Goal: Task Accomplishment & Management: Complete application form

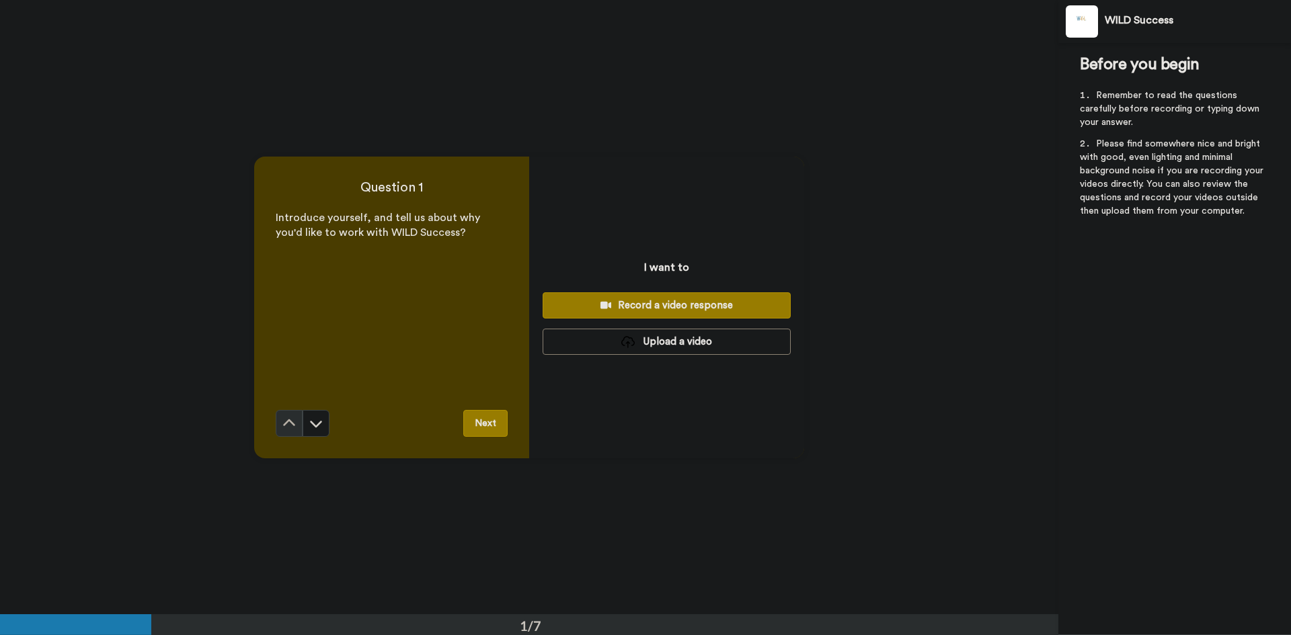
click at [714, 297] on button "Record a video response" at bounding box center [667, 306] width 248 height 26
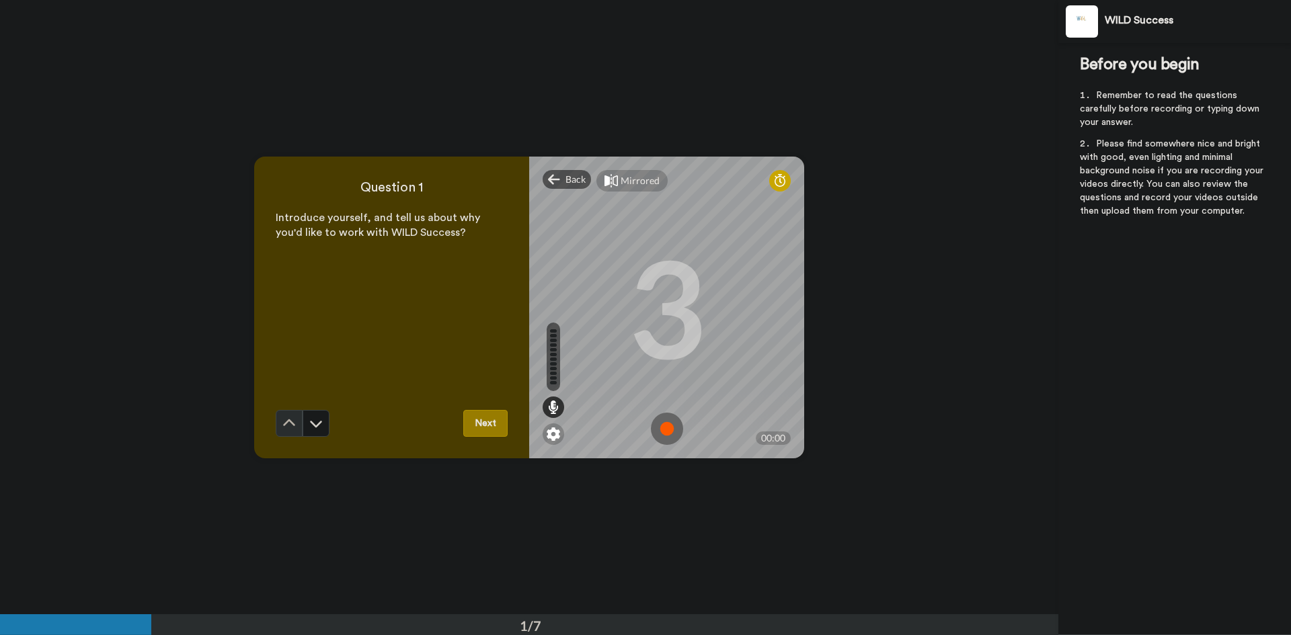
click at [666, 428] on img at bounding box center [667, 429] width 32 height 32
click at [475, 431] on button "Next" at bounding box center [485, 423] width 44 height 27
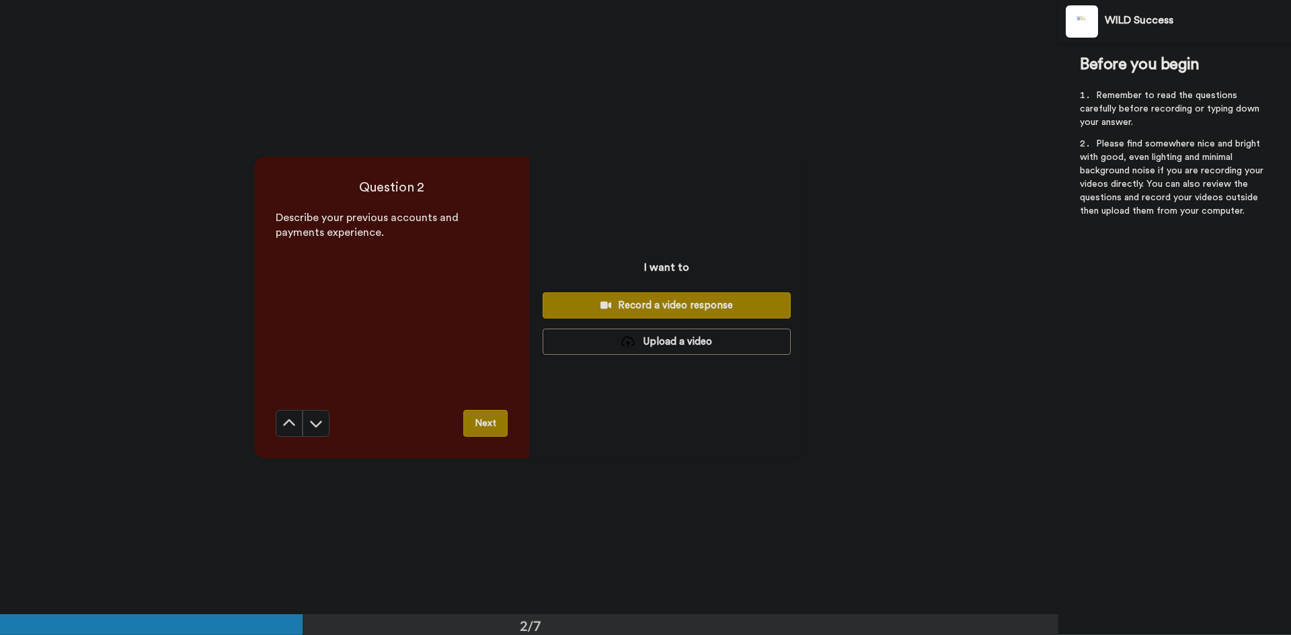
scroll to position [615, 0]
click at [740, 296] on button "Record a video response" at bounding box center [667, 305] width 248 height 26
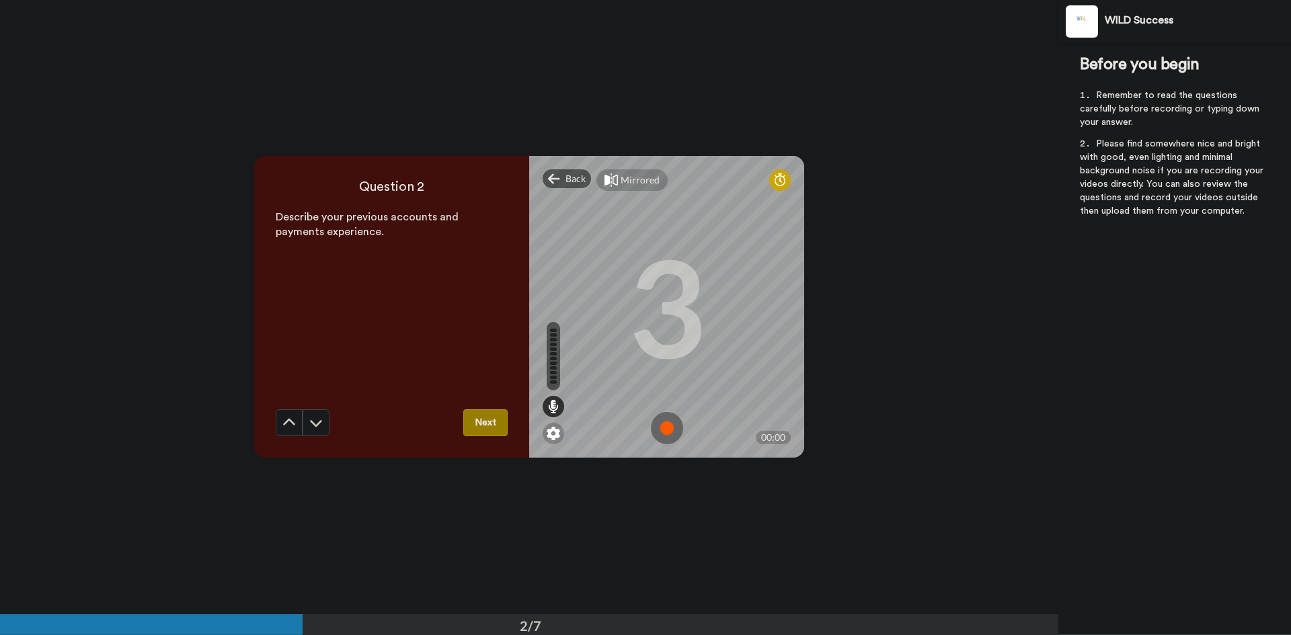
click at [664, 423] on img at bounding box center [667, 428] width 32 height 32
click at [664, 434] on img at bounding box center [667, 428] width 32 height 32
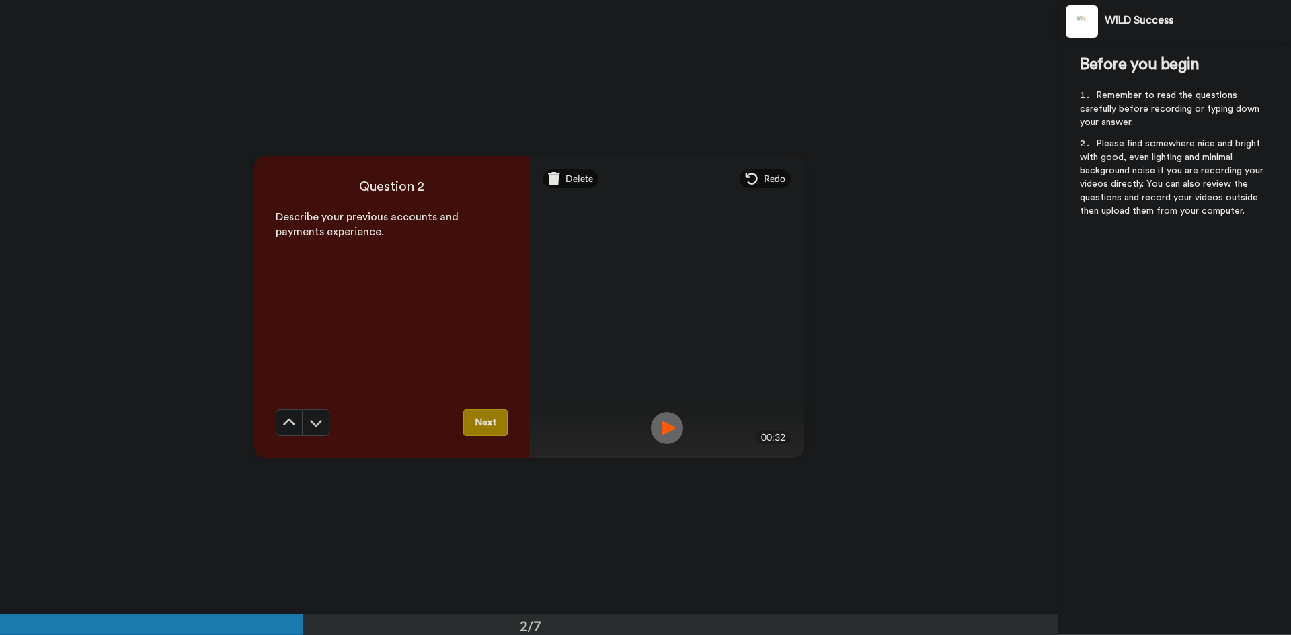
click at [490, 424] on button "Next" at bounding box center [485, 423] width 44 height 27
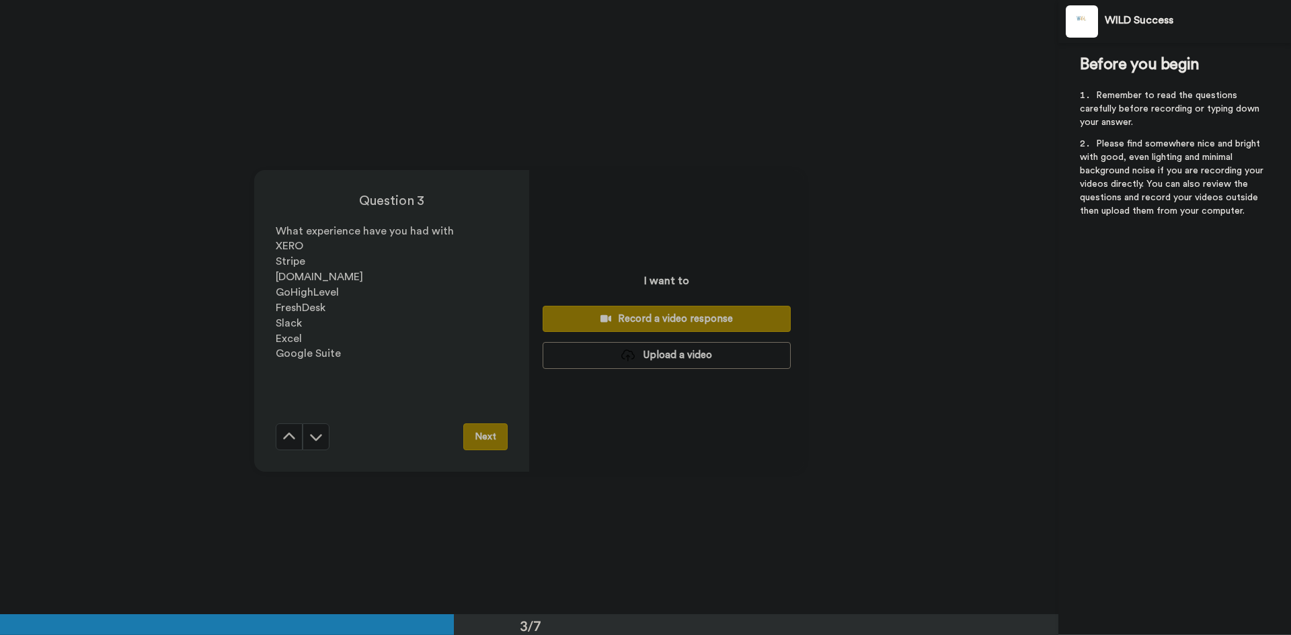
scroll to position [1230, 0]
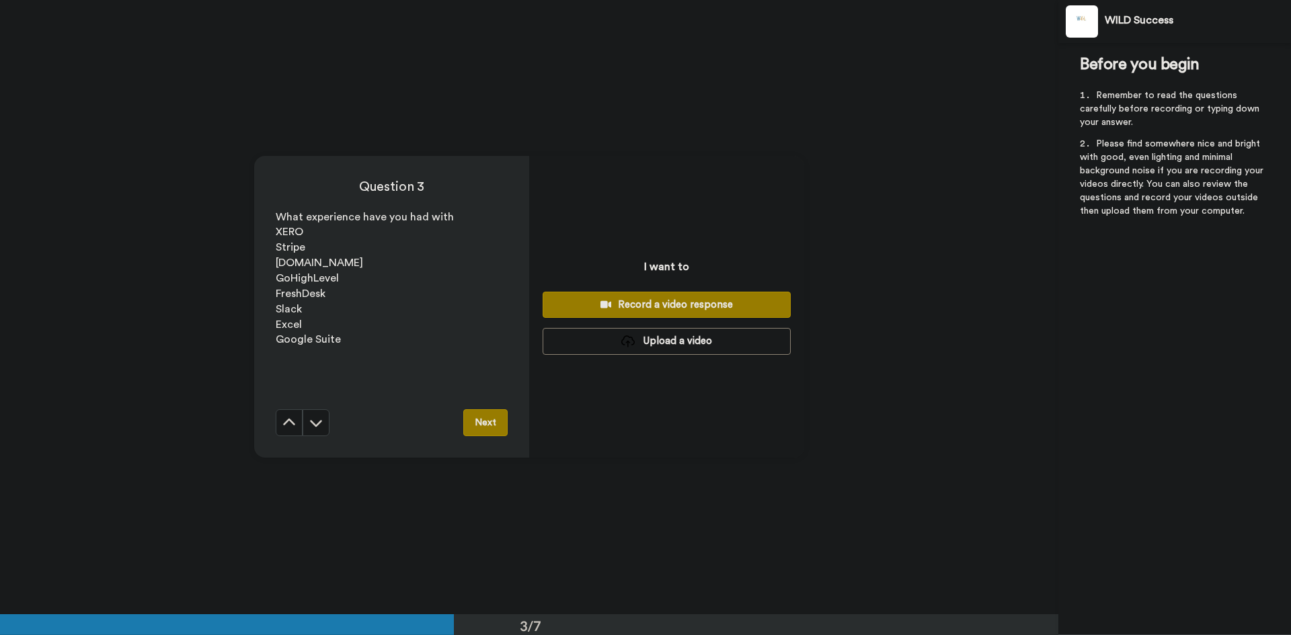
click at [734, 303] on div "Record a video response" at bounding box center [666, 305] width 227 height 14
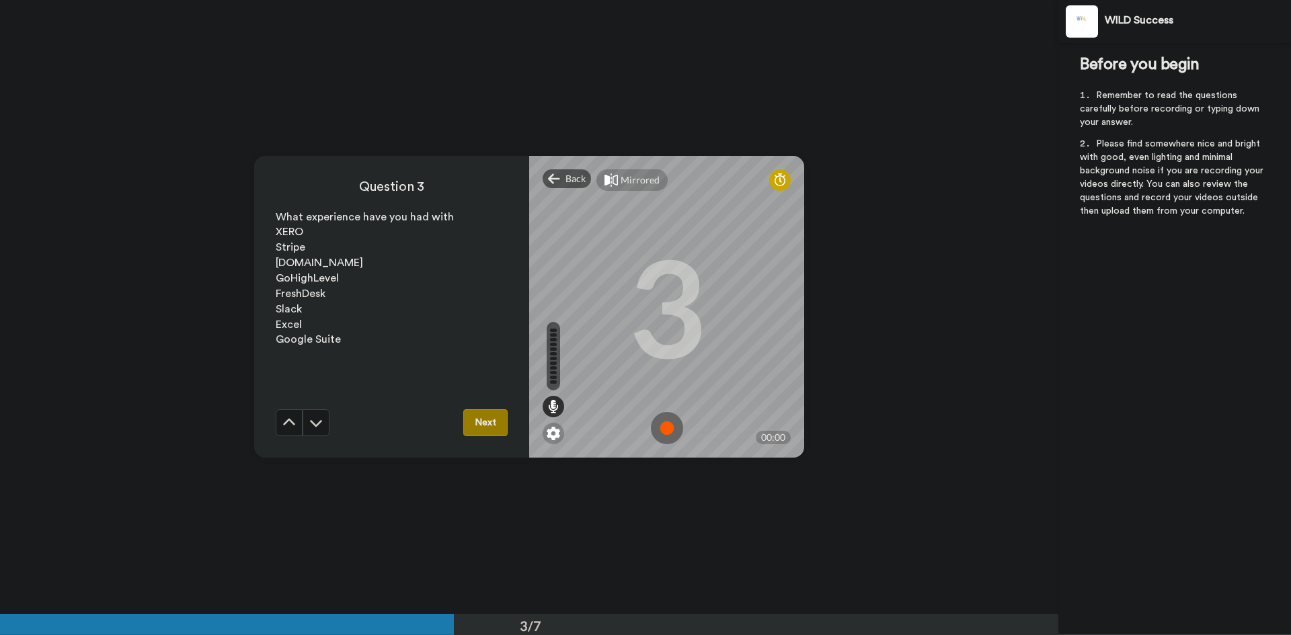
click at [662, 424] on img at bounding box center [667, 428] width 32 height 32
click at [664, 422] on img at bounding box center [667, 428] width 32 height 32
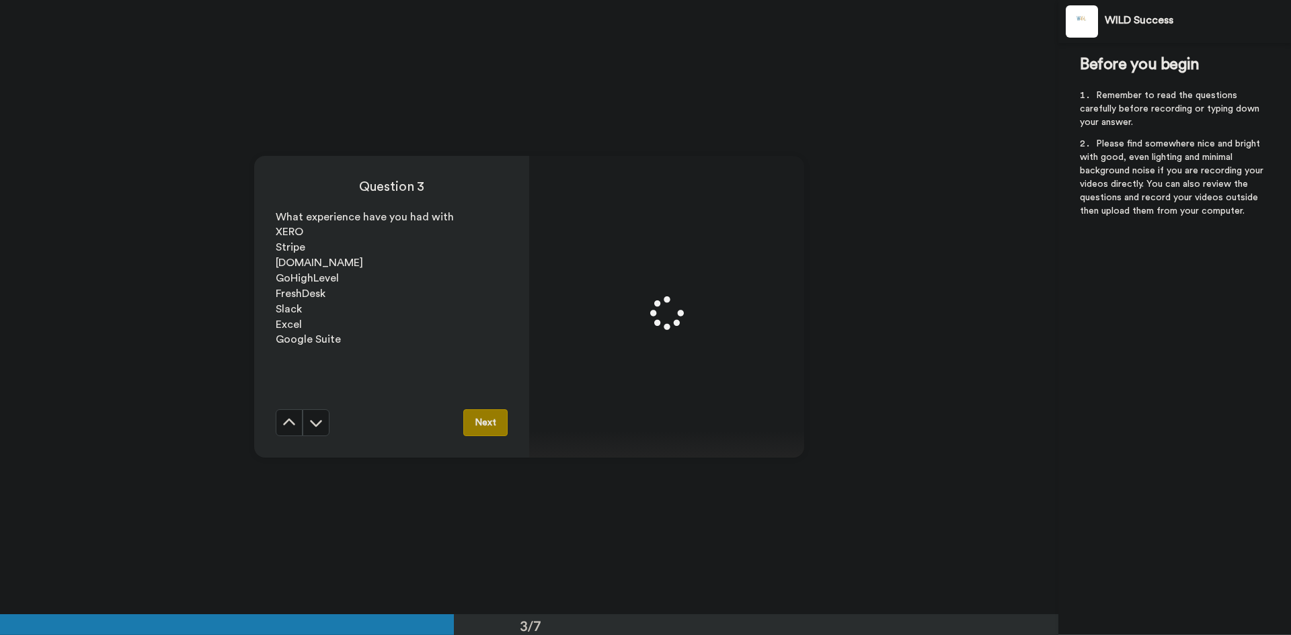
click at [482, 421] on button "Next" at bounding box center [485, 423] width 44 height 27
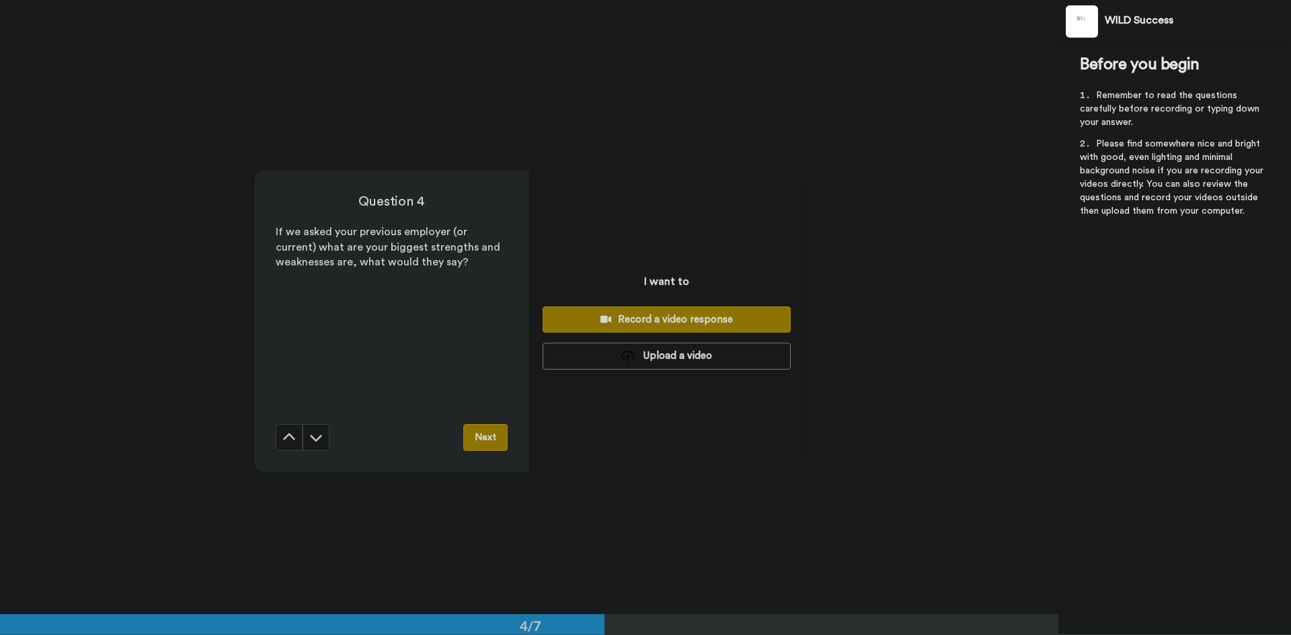
scroll to position [1844, 0]
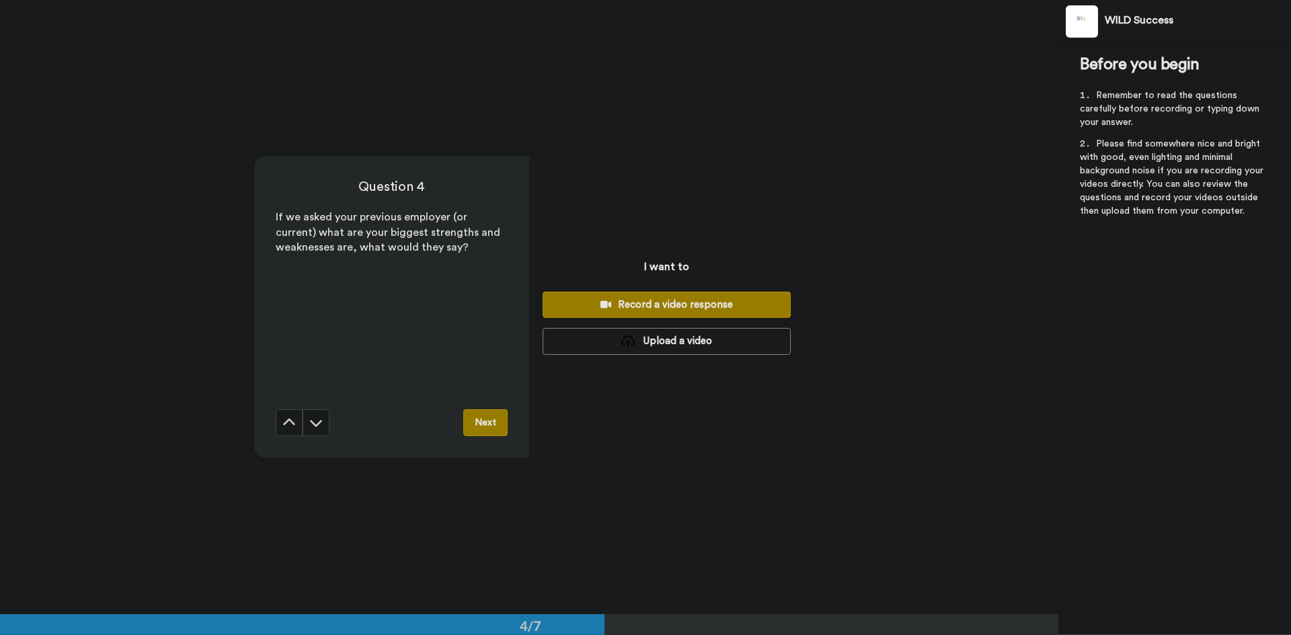
click at [697, 304] on div "Record a video response" at bounding box center [666, 305] width 227 height 14
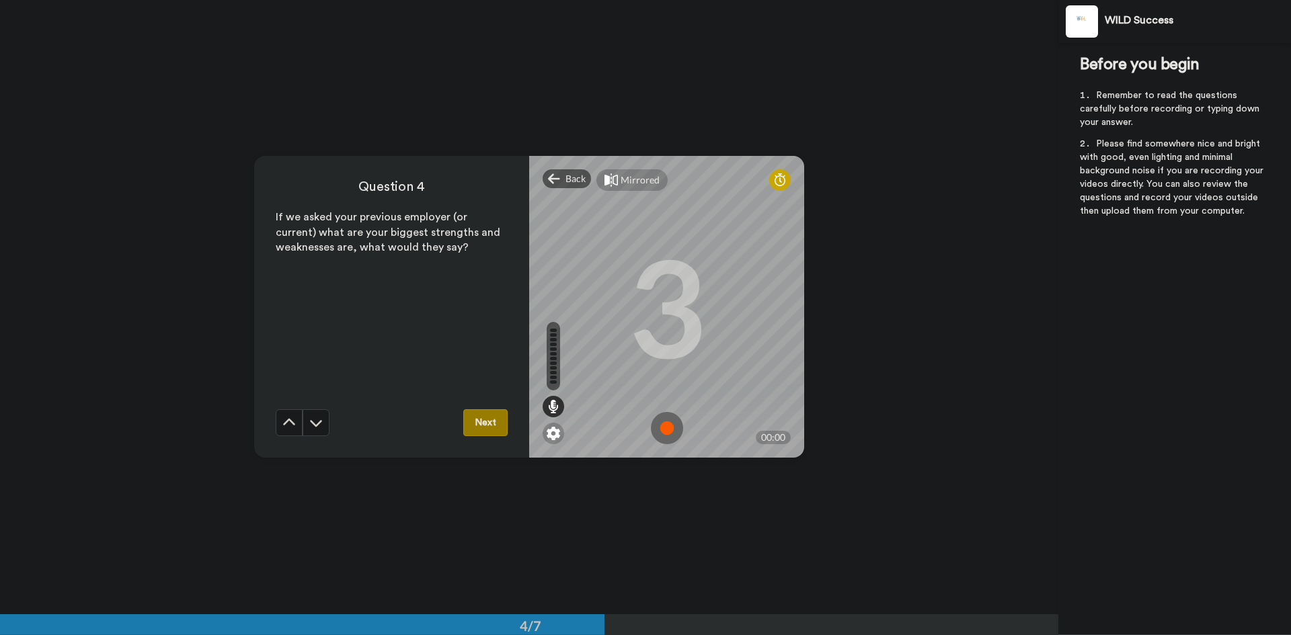
click at [667, 423] on img at bounding box center [667, 428] width 32 height 32
click at [660, 418] on img at bounding box center [667, 428] width 32 height 32
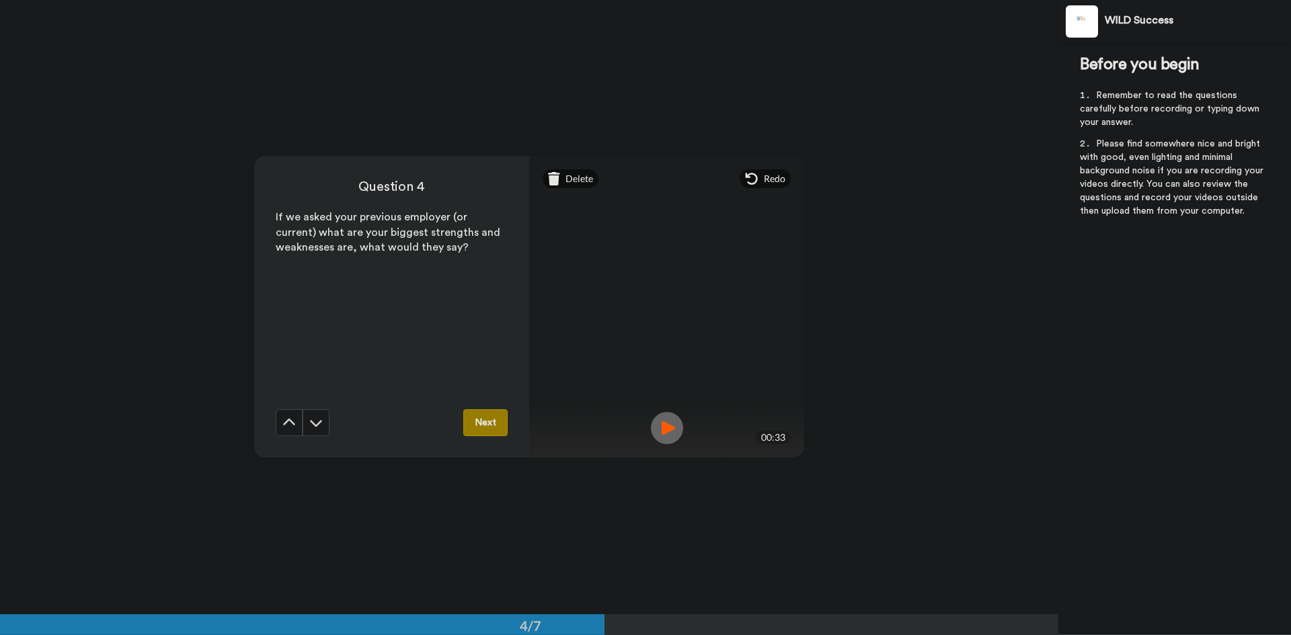
click at [485, 419] on button "Next" at bounding box center [485, 423] width 44 height 27
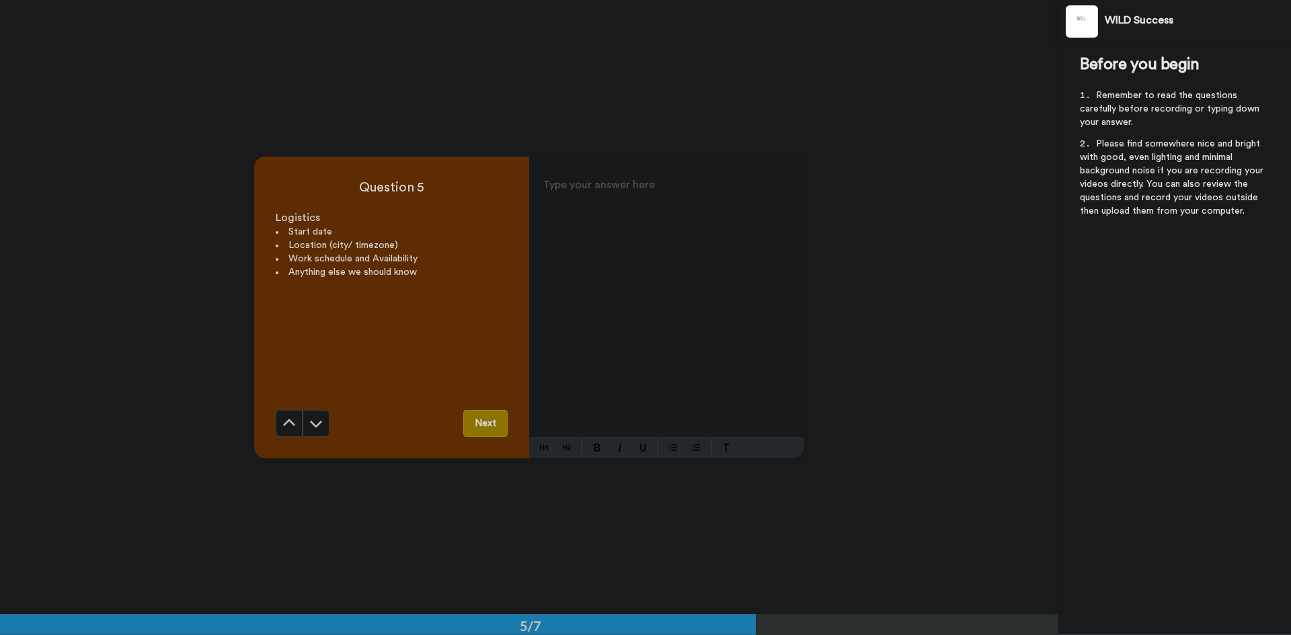
scroll to position [2459, 0]
click at [590, 313] on div "Type your answer here ﻿" at bounding box center [666, 306] width 275 height 262
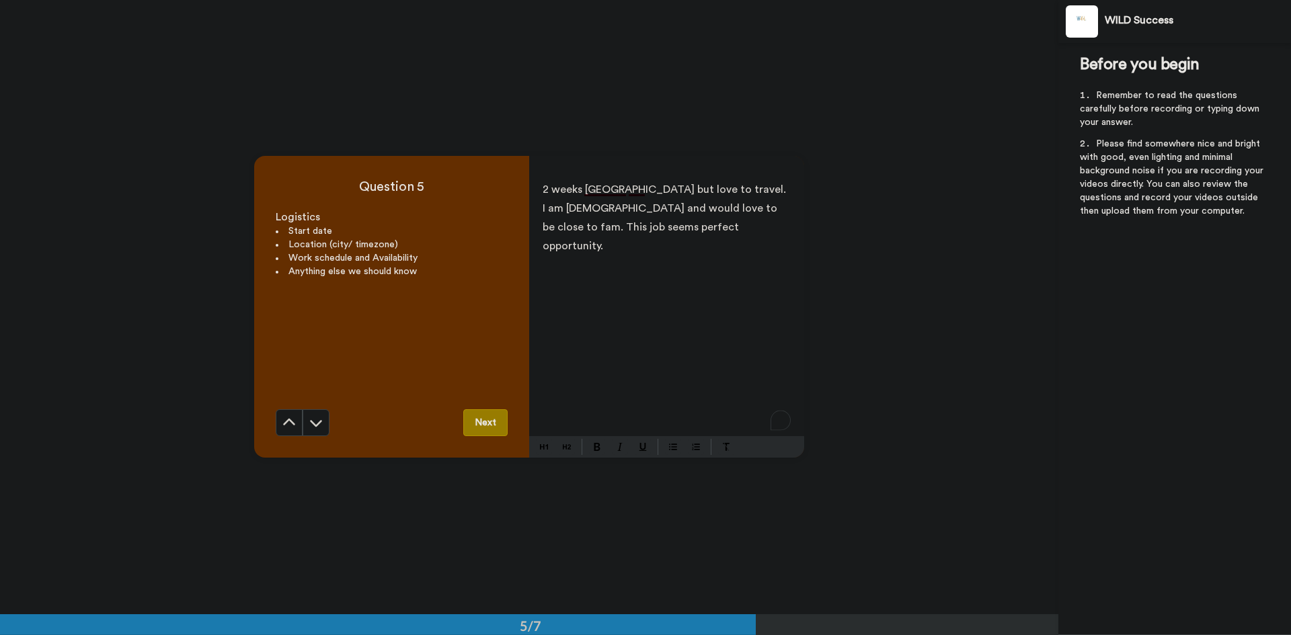
click at [485, 422] on button "Next" at bounding box center [485, 423] width 44 height 27
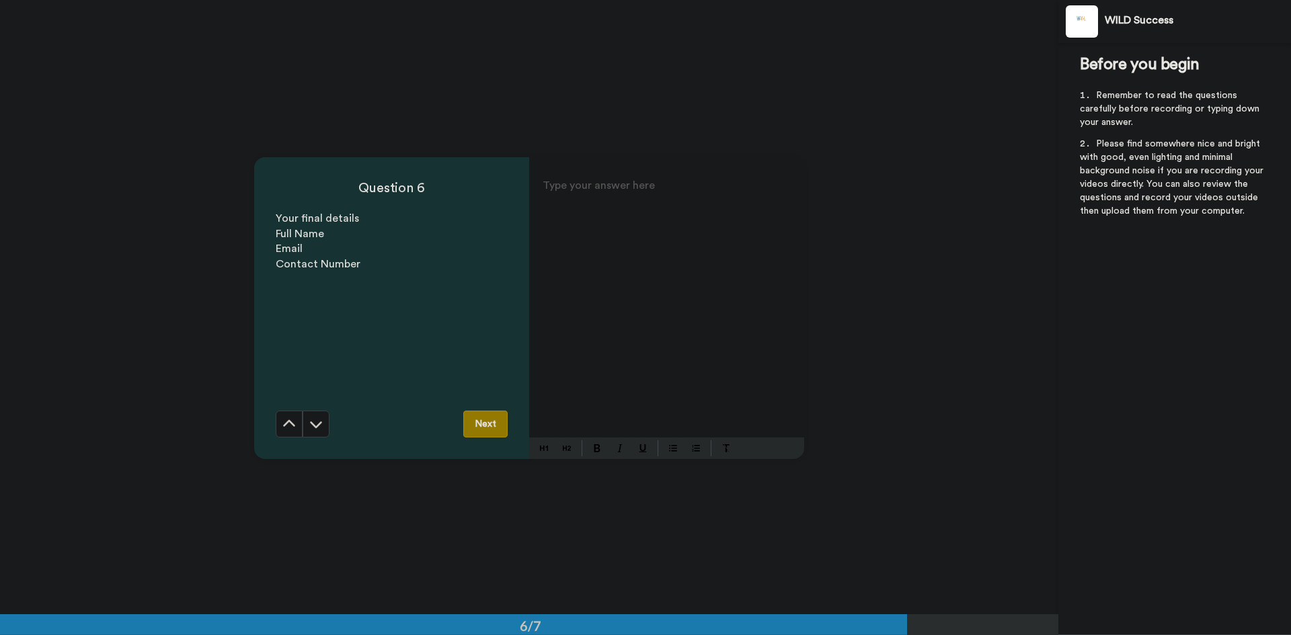
scroll to position [3074, 0]
click at [610, 189] on p "Type your answer here ﻿" at bounding box center [667, 189] width 248 height 19
click at [494, 420] on button "Next" at bounding box center [485, 423] width 44 height 27
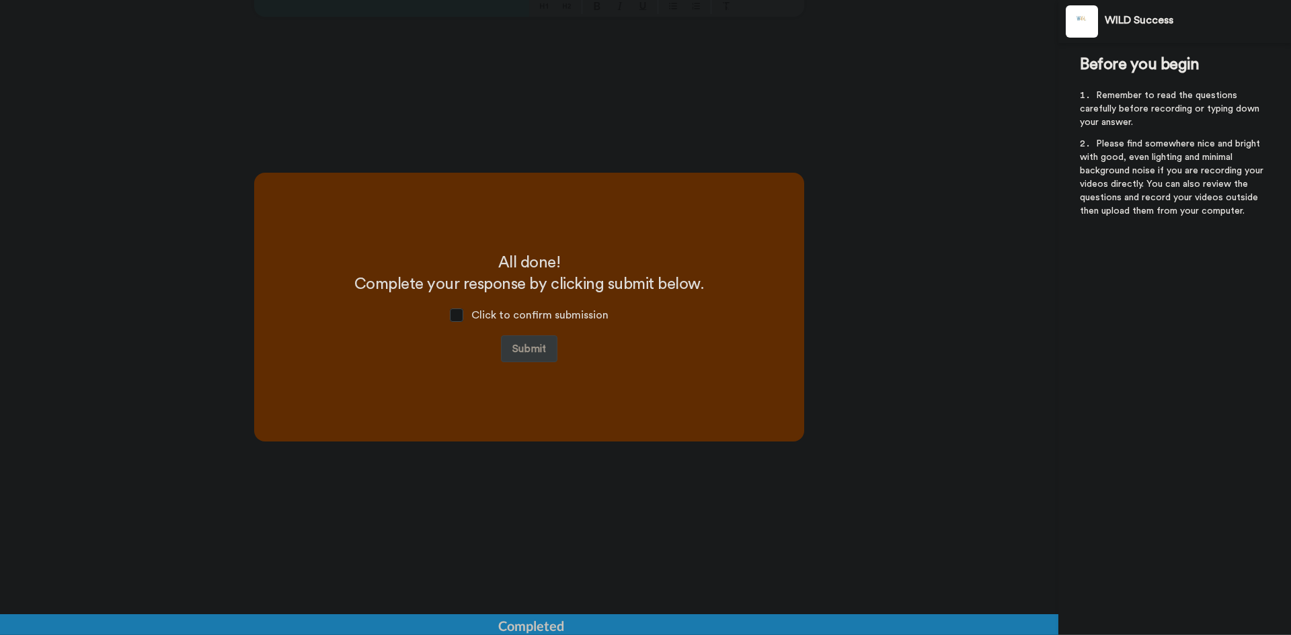
scroll to position [3516, 0]
drag, startPoint x: 510, startPoint y: 309, endPoint x: 460, endPoint y: 313, distance: 50.6
click at [460, 313] on div "Click to confirm submission" at bounding box center [529, 315] width 180 height 40
click at [460, 313] on span at bounding box center [456, 314] width 13 height 13
click at [529, 342] on button "Submit" at bounding box center [529, 348] width 56 height 27
